Goal: Book appointment/travel/reservation

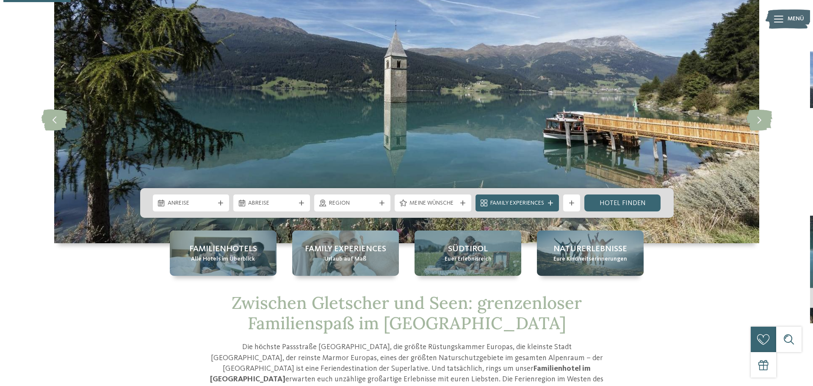
scroll to position [42, 0]
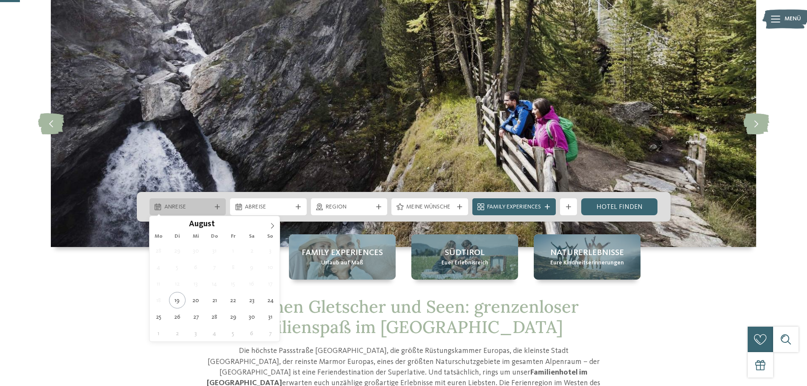
click at [207, 204] on span "Anreise" at bounding box center [187, 207] width 47 height 8
click at [268, 220] on span at bounding box center [272, 223] width 14 height 14
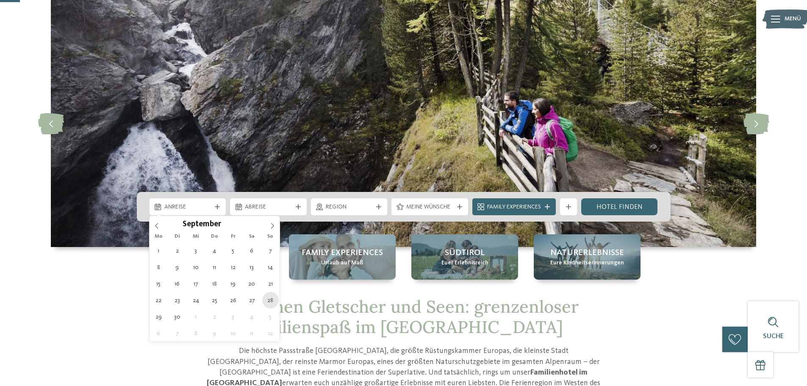
type div "[DATE]"
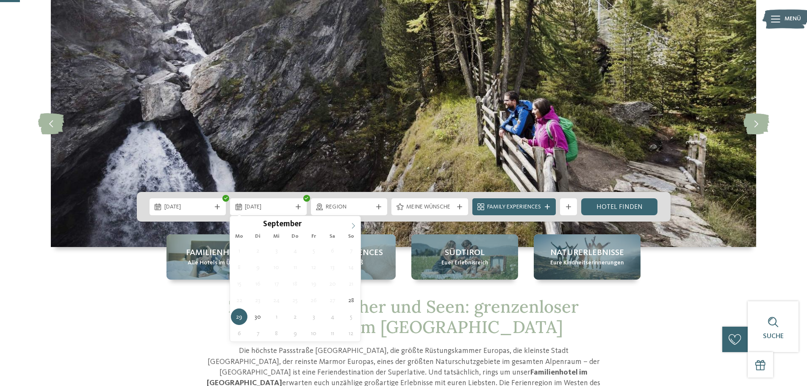
click at [351, 221] on span at bounding box center [353, 223] width 14 height 14
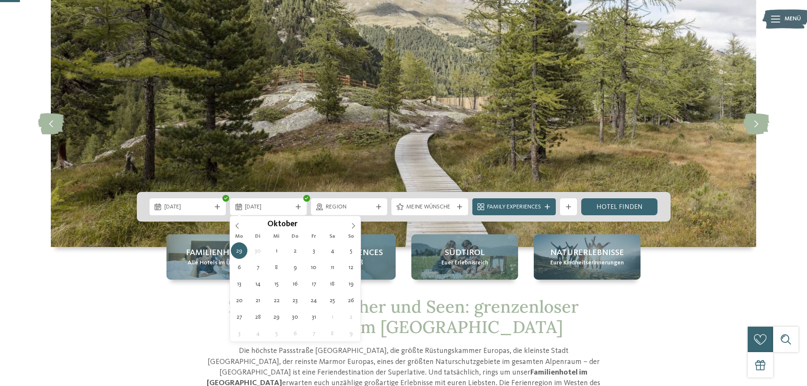
type div "[DATE]"
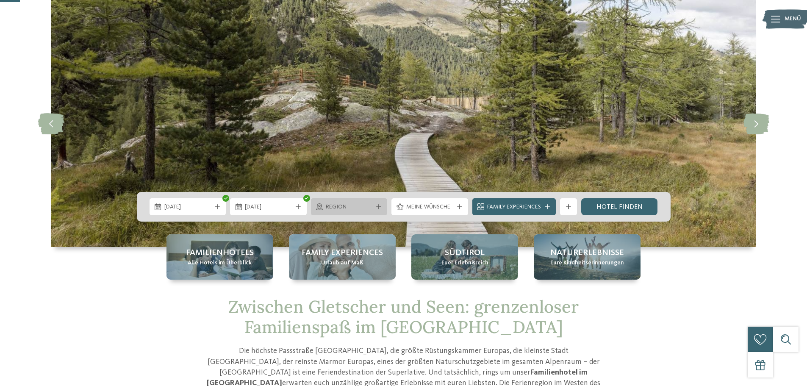
click at [364, 212] on div "Region" at bounding box center [349, 206] width 77 height 17
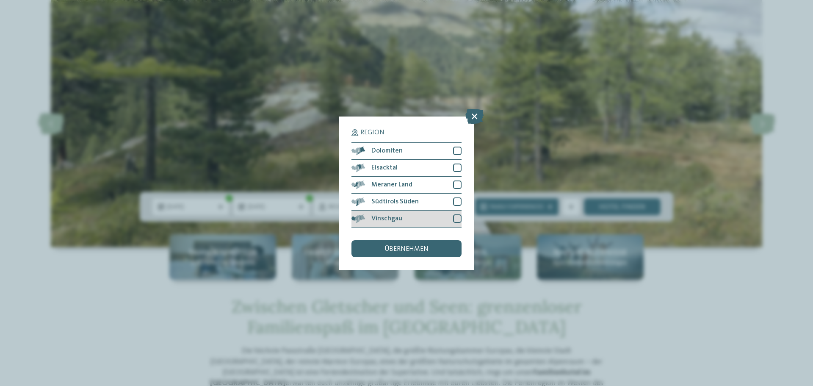
click at [457, 219] on div at bounding box center [457, 218] width 8 height 8
click at [457, 180] on div at bounding box center [457, 184] width 8 height 8
click at [440, 251] on div "übernehmen" at bounding box center [407, 248] width 110 height 17
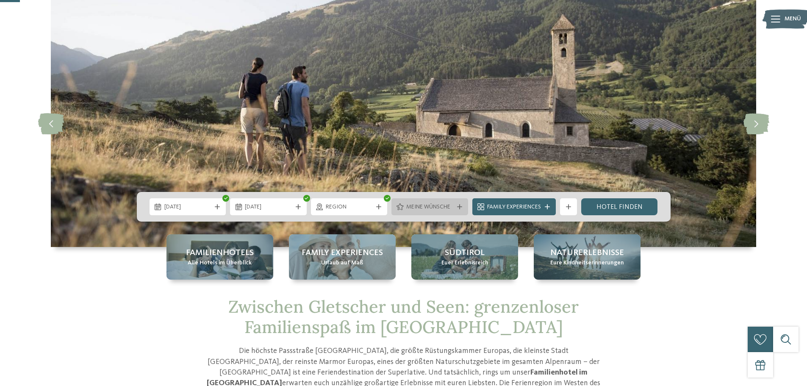
click at [444, 202] on div "Meine Wünsche" at bounding box center [429, 206] width 51 height 9
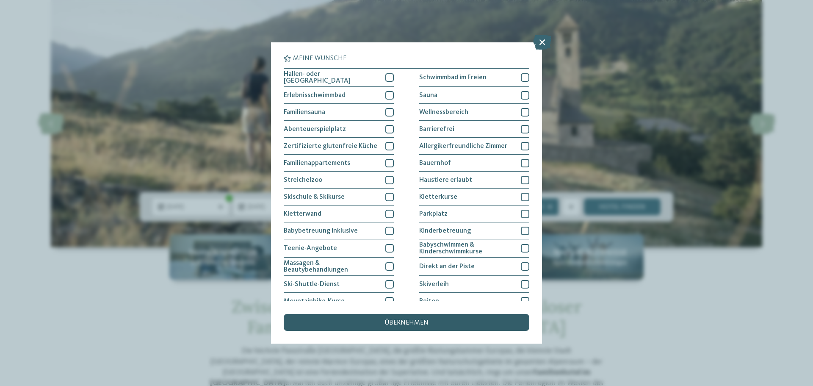
click at [405, 321] on span "übernehmen" at bounding box center [407, 322] width 44 height 7
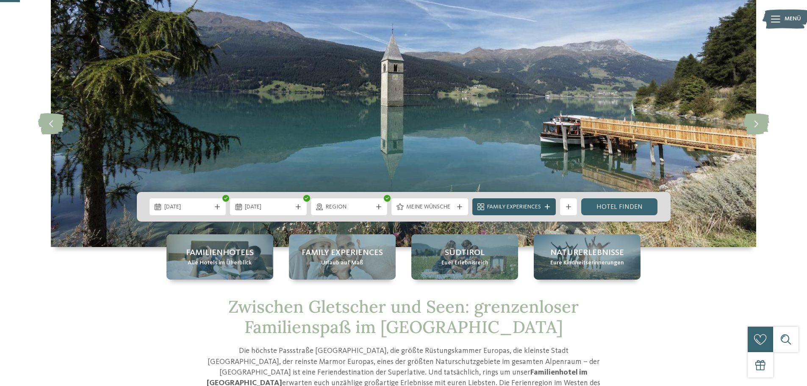
click at [544, 205] on div at bounding box center [547, 206] width 8 height 5
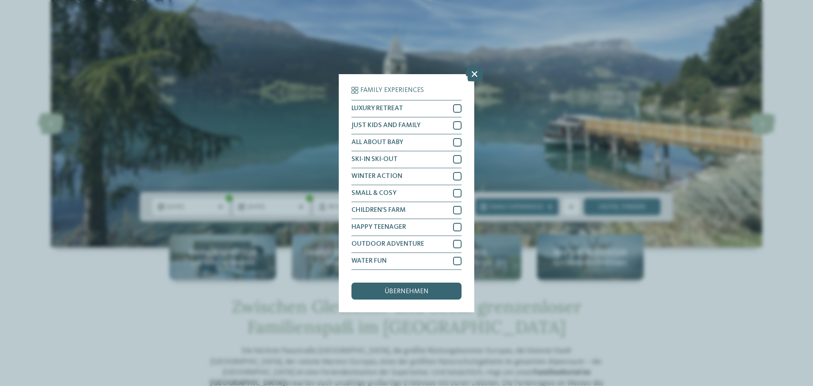
click at [468, 76] on icon at bounding box center [474, 73] width 18 height 15
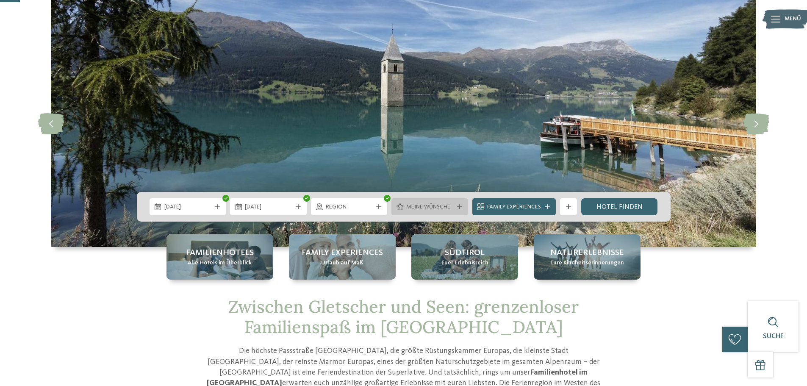
click at [450, 206] on span "Meine Wünsche" at bounding box center [429, 207] width 47 height 8
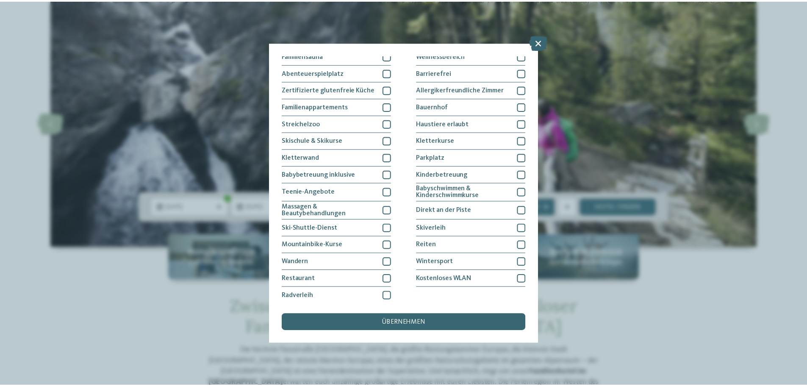
scroll to position [58, 0]
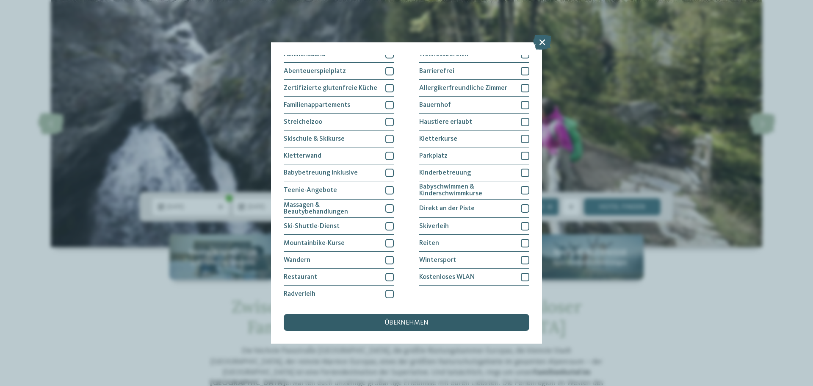
click at [447, 322] on div "übernehmen" at bounding box center [407, 322] width 246 height 17
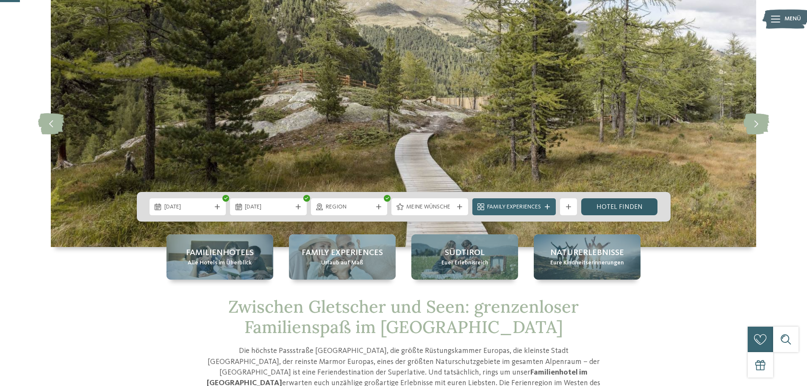
click at [613, 206] on link "Hotel finden" at bounding box center [619, 206] width 77 height 17
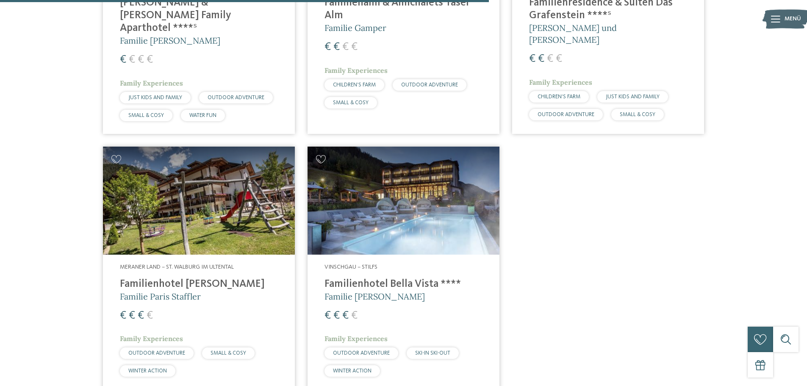
scroll to position [744, 0]
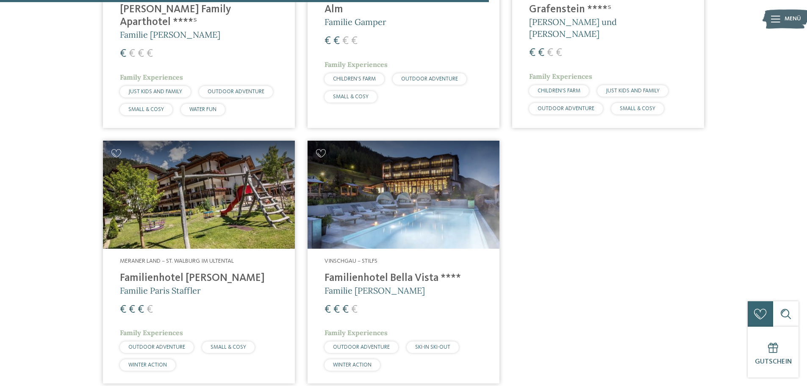
click at [396, 272] on h4 "Familienhotel Bella Vista ****" at bounding box center [403, 278] width 158 height 13
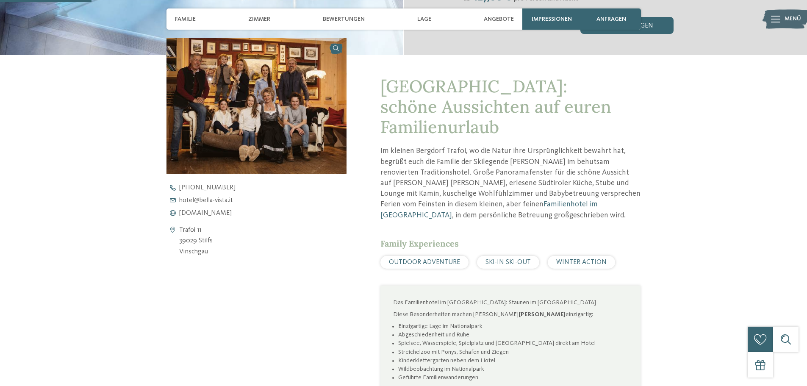
scroll to position [296, 0]
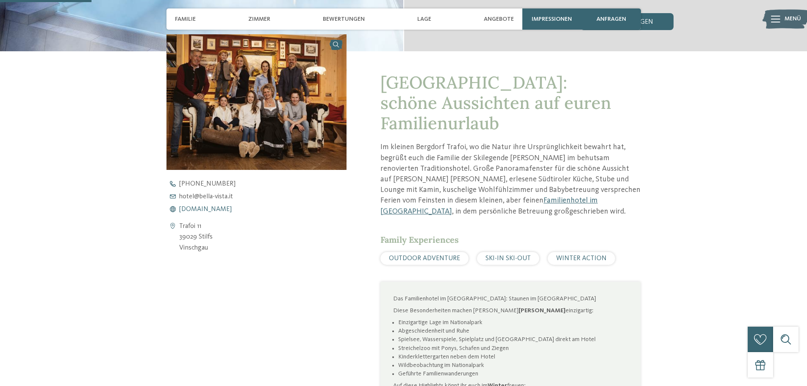
click at [199, 209] on span "www.bella-vista.it" at bounding box center [205, 209] width 53 height 7
